Goal: Information Seeking & Learning: Understand process/instructions

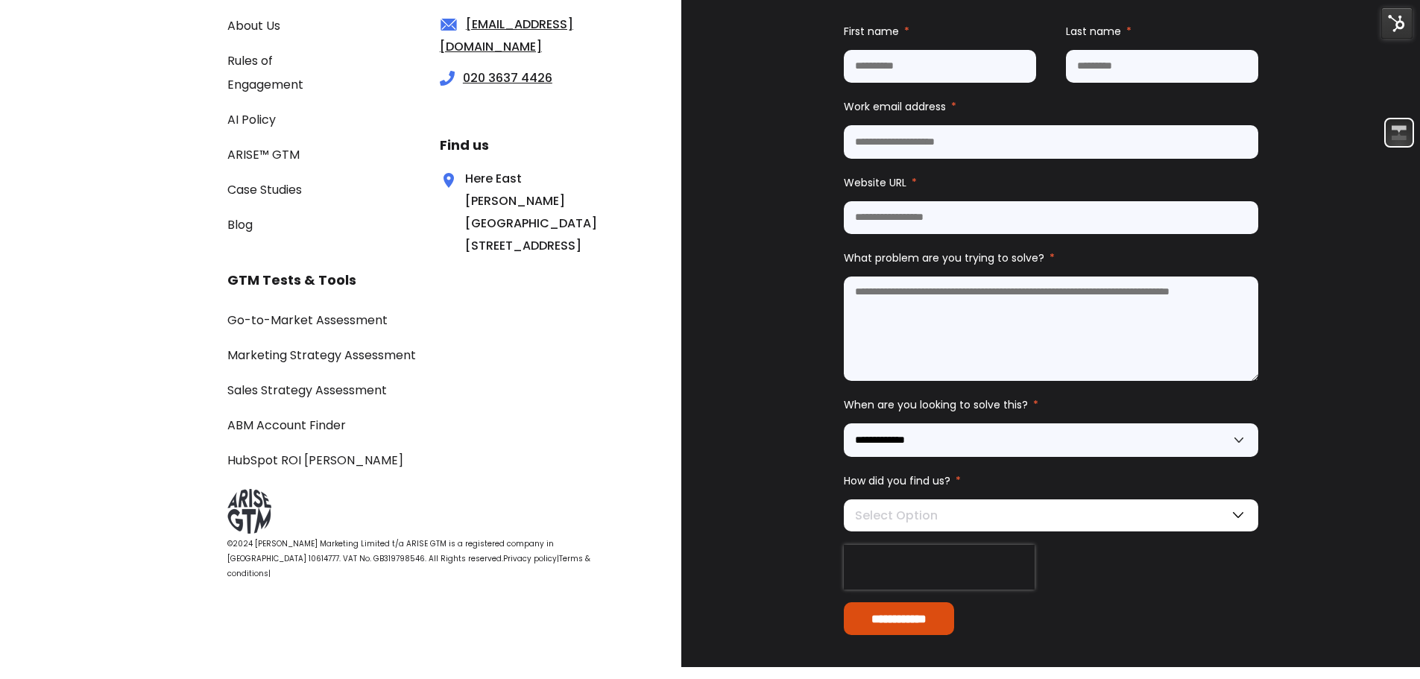
click at [261, 95] on li "Rules of Engagement" at bounding box center [288, 72] width 122 height 48
click at [262, 89] on link "Rules of Engagement" at bounding box center [265, 72] width 76 height 41
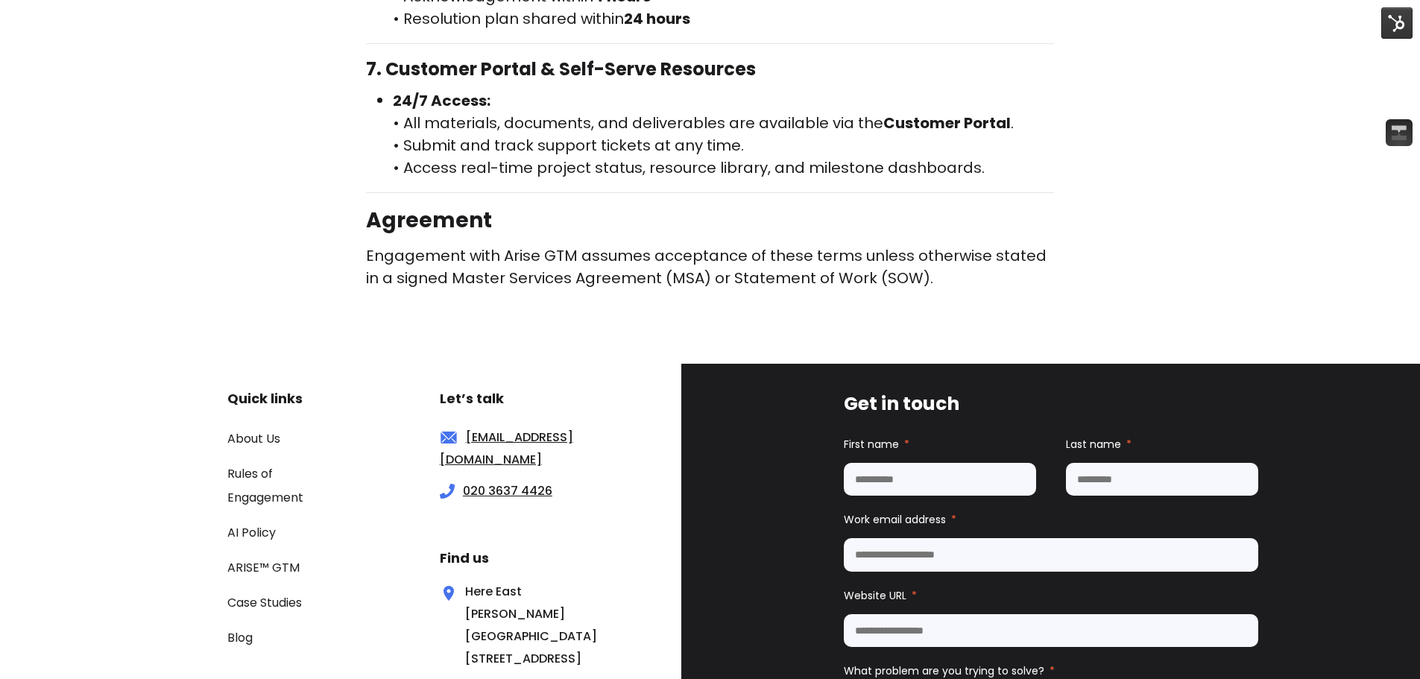
scroll to position [2140, 0]
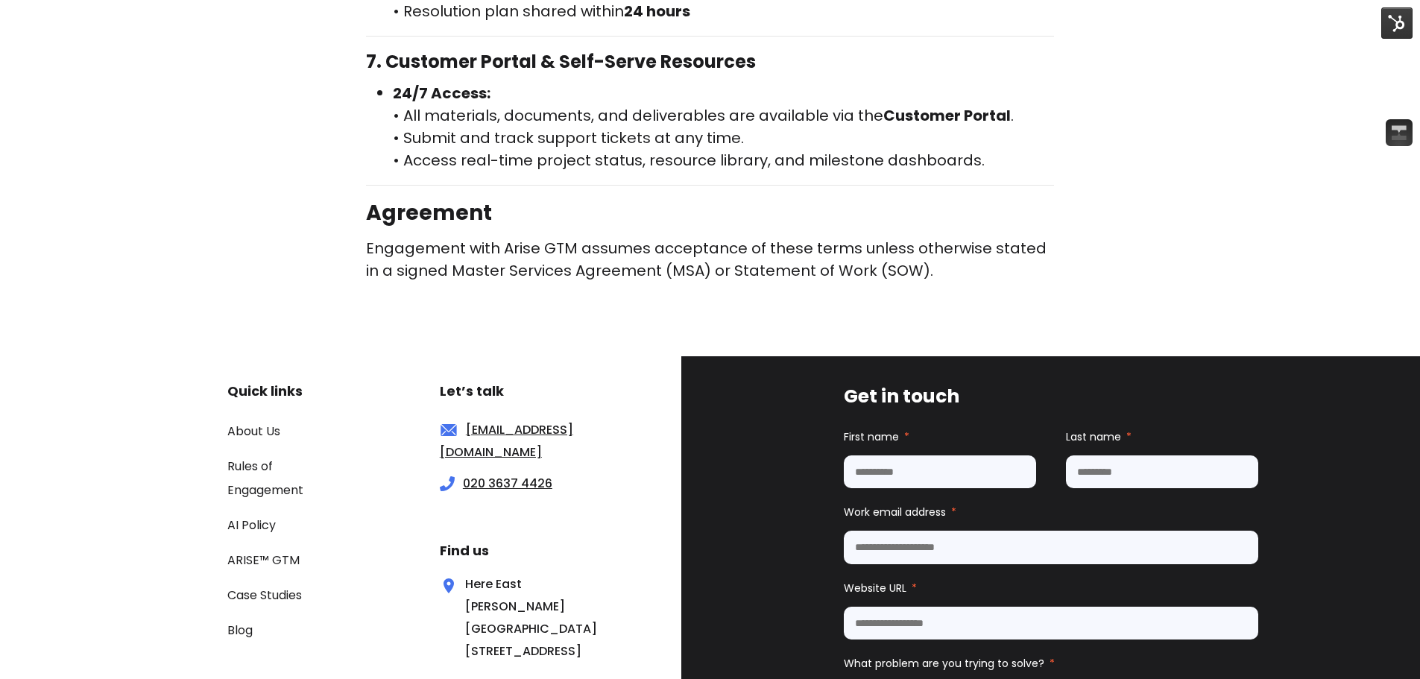
drag, startPoint x: 0, startPoint y: 0, endPoint x: 1422, endPoint y: 545, distance: 1522.5
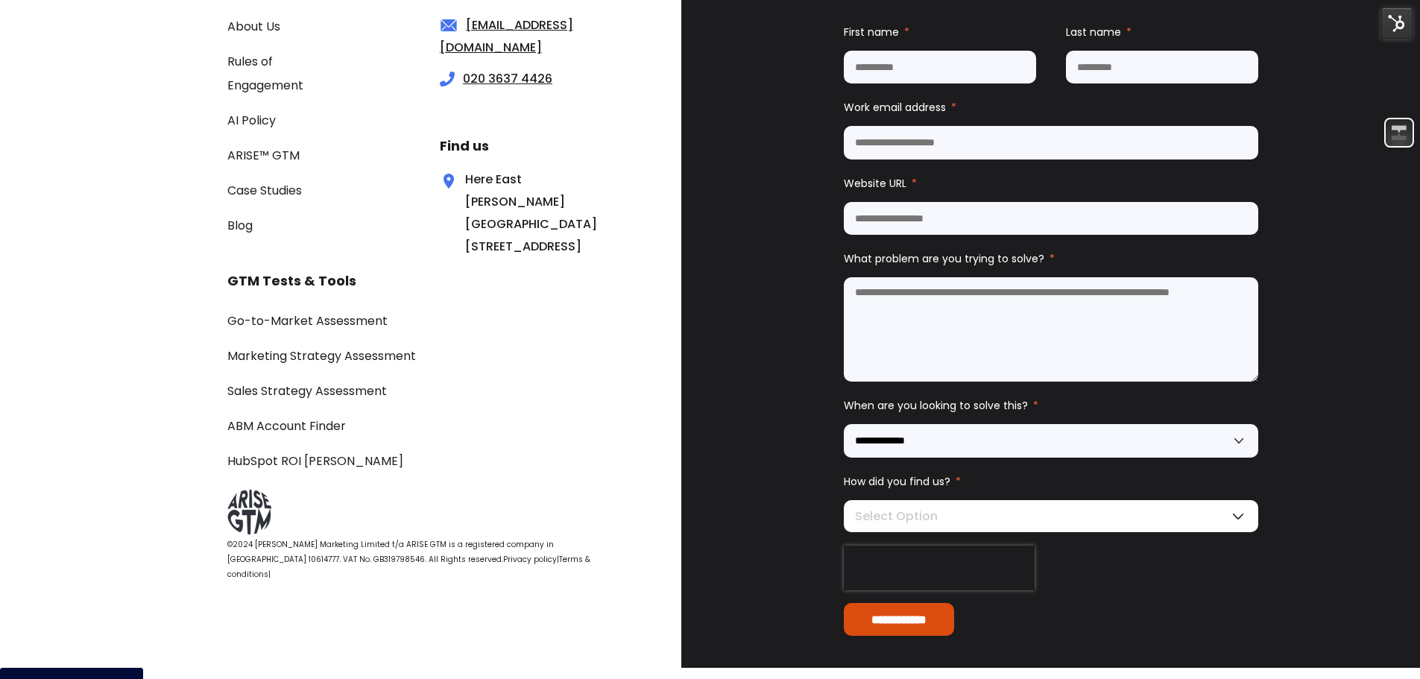
click at [501, 572] on link "Terms & conditions" at bounding box center [408, 567] width 363 height 26
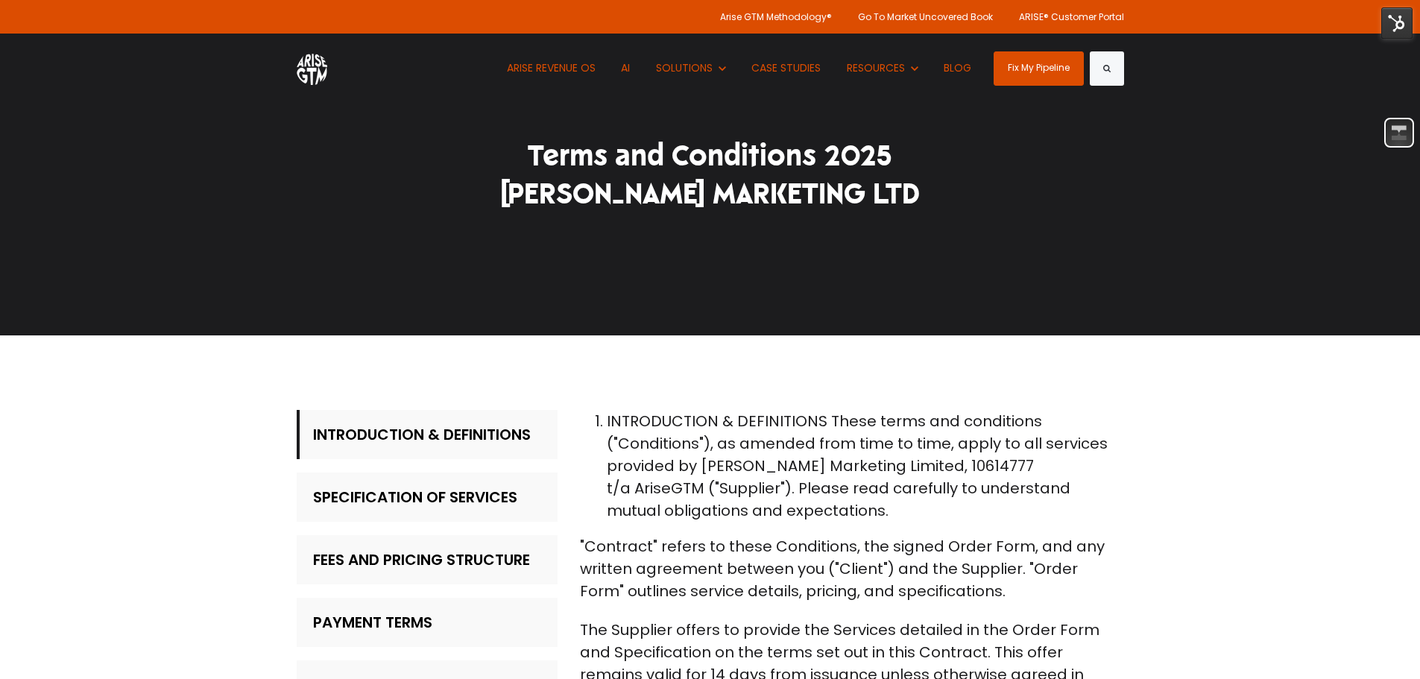
drag, startPoint x: 1425, startPoint y: 27, endPoint x: 1410, endPoint y: -16, distance: 45.0
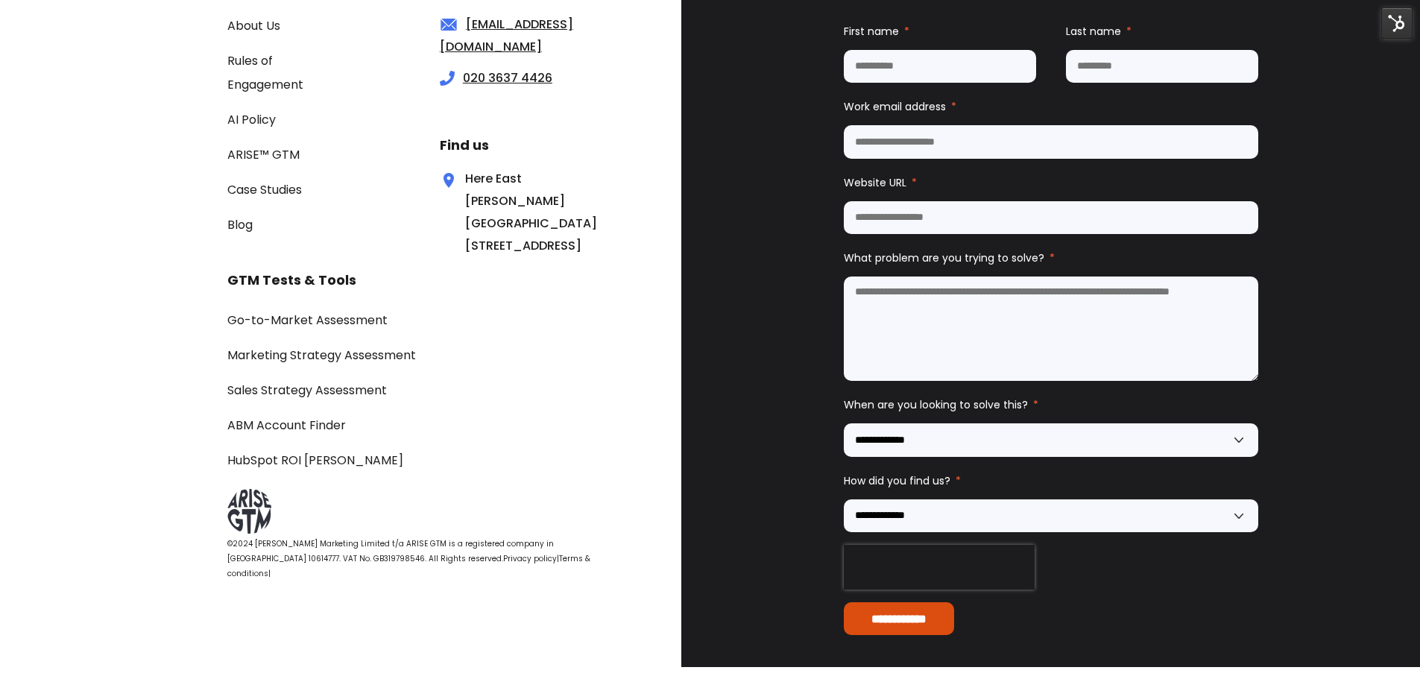
click at [250, 77] on link "Rules of Engagement" at bounding box center [265, 72] width 76 height 41
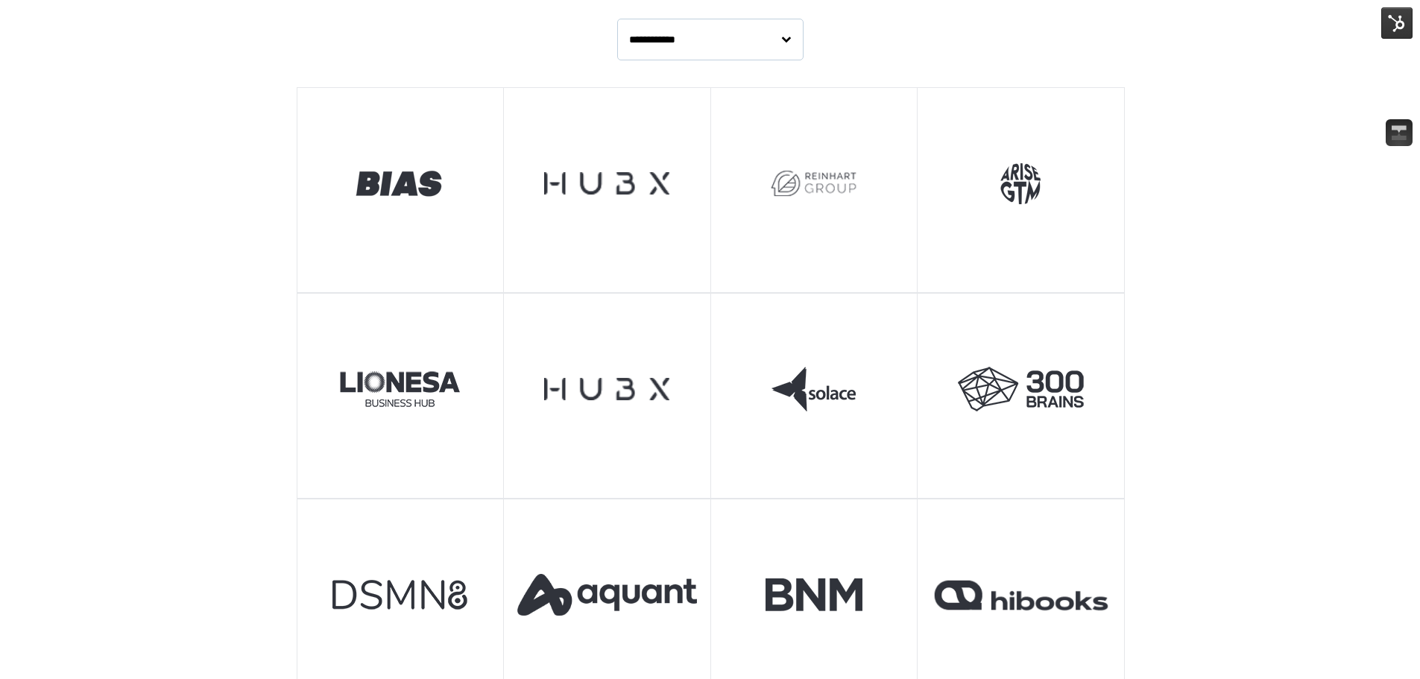
drag, startPoint x: 1424, startPoint y: 89, endPoint x: 1429, endPoint y: 230, distance: 140.3
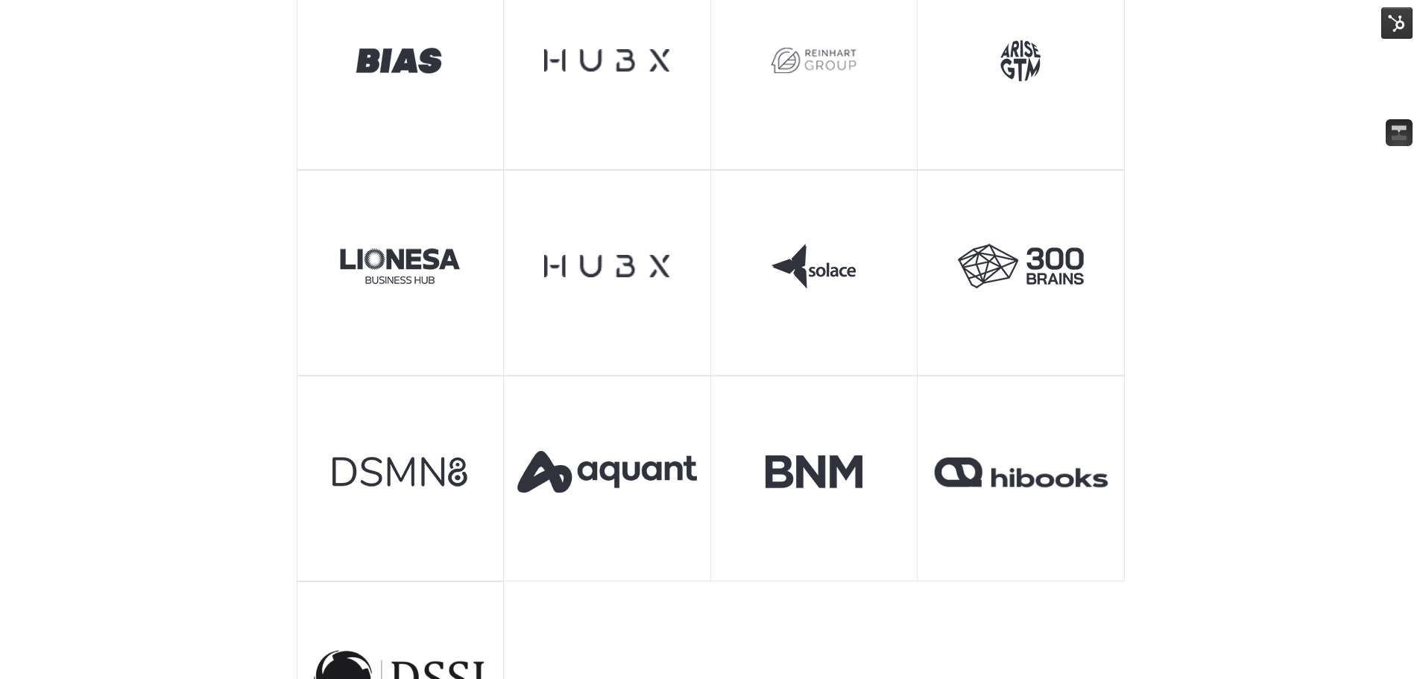
scroll to position [898, 0]
